Goal: Transaction & Acquisition: Purchase product/service

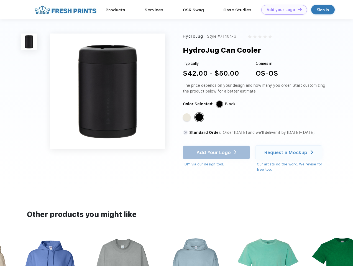
click at [282, 10] on link "Add your Logo Design Tool" at bounding box center [284, 10] width 46 height 10
click at [0, 0] on div "Design Tool" at bounding box center [0, 0] width 0 height 0
click at [297, 9] on link "Add your Logo Design Tool" at bounding box center [284, 10] width 46 height 10
click at [29, 42] on img at bounding box center [29, 42] width 16 height 16
click at [187, 118] on div "Standard Color" at bounding box center [187, 117] width 8 height 8
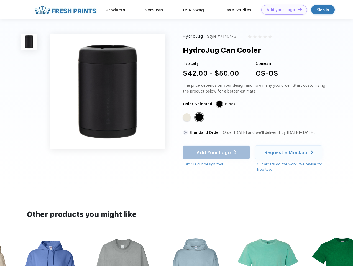
click at [200, 118] on div "Standard Color" at bounding box center [199, 117] width 8 height 8
click at [217, 152] on div "Add Your Logo DIY via our design tool. Ah shoot! This product isn't up in our d…" at bounding box center [216, 157] width 67 height 22
click at [290, 152] on div "Request a Mockup" at bounding box center [285, 153] width 43 height 6
click at [177, 251] on img at bounding box center [196, 271] width 62 height 71
